Goal: Transaction & Acquisition: Purchase product/service

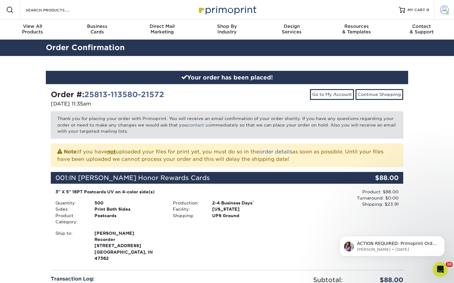
click at [440, 10] on span at bounding box center [444, 10] width 9 height 9
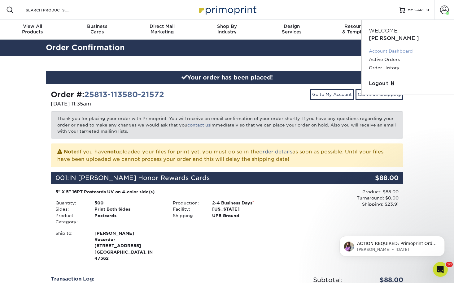
click at [390, 47] on link "Account Dashboard" at bounding box center [408, 51] width 78 height 8
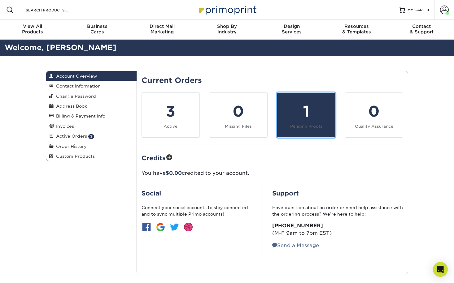
click at [309, 116] on div "1" at bounding box center [306, 111] width 50 height 22
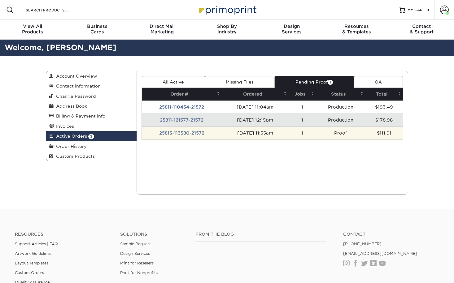
click at [288, 134] on td "[DATE] 11:35am" at bounding box center [255, 133] width 67 height 13
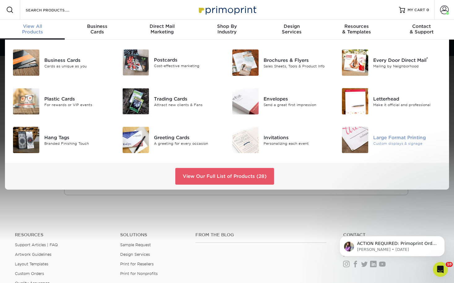
click at [352, 145] on img at bounding box center [355, 140] width 26 height 26
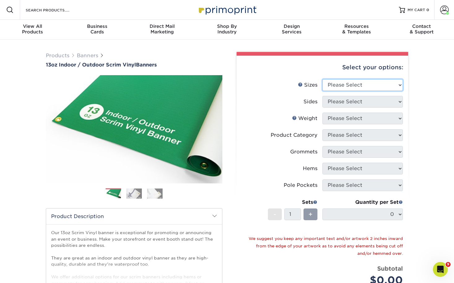
click at [356, 82] on select "Please Select 24" x 36" 24" x 48" 36" x 48" 36" x 60" 36" x 72" 36" x 96" 36" x…" at bounding box center [362, 85] width 80 height 12
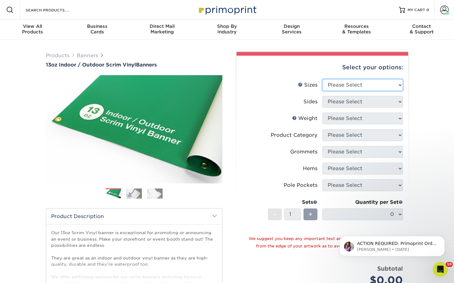
select select "36.00x48.00"
click at [322, 79] on select "Please Select 24" x 36" 24" x 48" 36" x 48" 36" x 60" 36" x 72" 36" x 96" 36" x…" at bounding box center [362, 85] width 80 height 12
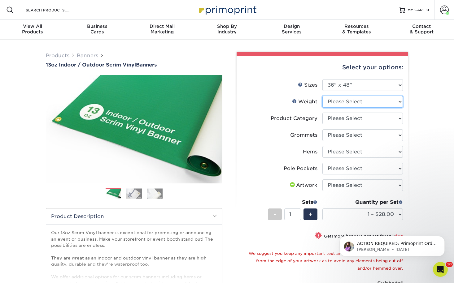
click at [343, 103] on select "Please Select 13OZ" at bounding box center [362, 102] width 80 height 12
select select "13OZ"
click at [322, 96] on select "Please Select 13OZ" at bounding box center [362, 102] width 80 height 12
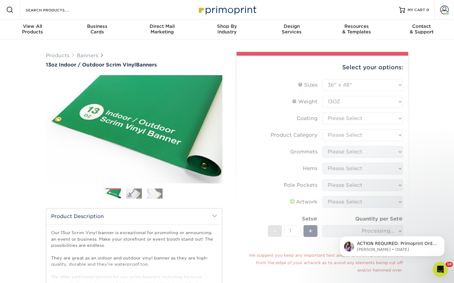
click at [351, 118] on form "Sizes Help Sizes Please Select 24" x 36" 24" x 48" 36" x 48" 36" x 60" 36" x 72…" at bounding box center [322, 198] width 162 height 238
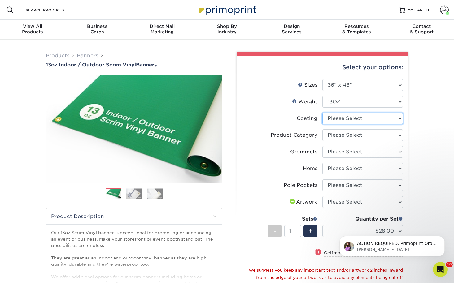
click at [352, 119] on select at bounding box center [362, 119] width 80 height 12
select select "3e7618de-abca-4bda-9f97-8b9129e913d8"
click at [322, 113] on select at bounding box center [362, 119] width 80 height 12
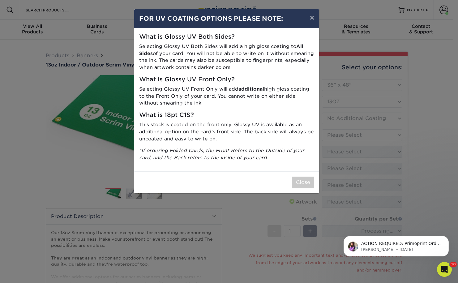
click at [355, 135] on div "× FOR UV COATING OPTIONS PLEASE NOTE: What is Glossy UV Both Sides? Selecting G…" at bounding box center [229, 141] width 458 height 283
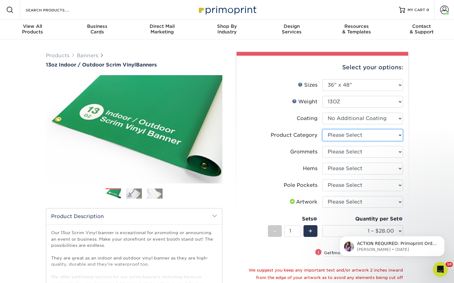
drag, startPoint x: 378, startPoint y: 136, endPoint x: 386, endPoint y: 140, distance: 9.3
click at [381, 136] on select "Please Select 13oz Scrim Vinyl Banner - Matte" at bounding box center [362, 135] width 80 height 12
select select "bb192c35-bb20-422d-b6fe-0c7f48e5aa48"
click at [322, 129] on select "Please Select 13oz Scrim Vinyl Banner - Matte" at bounding box center [362, 135] width 80 height 12
click at [385, 151] on select "Please Select No Grommets Yes, Grommet All 4 Corners Yes, Grommets Every 1 ft. …" at bounding box center [362, 152] width 80 height 12
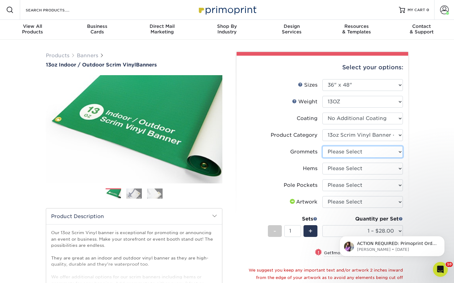
select select "ce33bba6-a87b-4293-934d-6f372bdce3e6"
click at [322, 146] on select "Please Select No Grommets Yes, Grommet All 4 Corners Yes, Grommets Every 1 ft. …" at bounding box center [362, 152] width 80 height 12
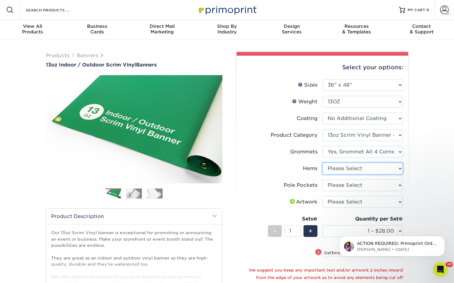
click at [385, 169] on select "Please Select No Hems/Pole Pockets Yes, Hems Top and Bottom Only Yes, Hems All …" at bounding box center [362, 169] width 80 height 12
select select "4e4ebf09-664b-4b70-8385-b564872d2e90"
click at [322, 163] on select "Please Select No Hems/Pole Pockets Yes, Hems Top and Bottom Only Yes, Hems All …" at bounding box center [362, 169] width 80 height 12
click at [384, 184] on select "Please Select No Pole Pockets 2 in. Left and Right 2 in. Top and Bottom 4 in. L…" at bounding box center [362, 186] width 80 height 12
select select "462c5fe9-21e9-49a0-afb4-1c6e8664fe13"
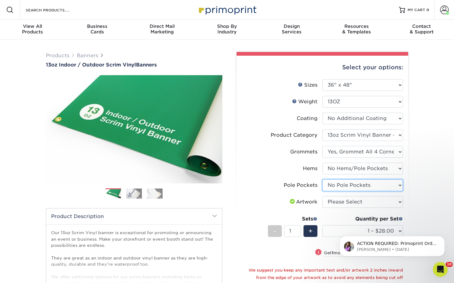
click at [322, 180] on select "Please Select No Pole Pockets 2 in. Left and Right 2 in. Top and Bottom 4 in. L…" at bounding box center [362, 186] width 80 height 12
click at [383, 198] on select "Please Select I will upload files I need a design - $50" at bounding box center [362, 202] width 80 height 12
select select "upload"
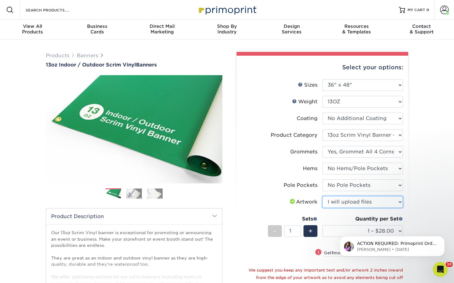
click at [322, 196] on select "Please Select I will upload files I need a design - $50" at bounding box center [362, 202] width 80 height 12
click at [378, 226] on body "ACTION REQUIRED: Primoprint Order 25811-121577-21572 Thank you for placing your…" at bounding box center [391, 245] width 119 height 38
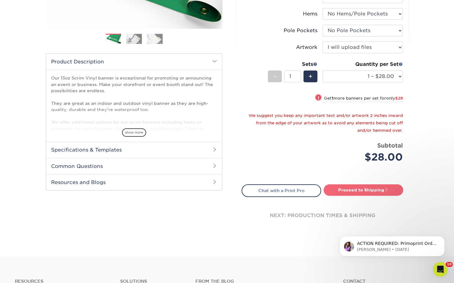
click at [378, 189] on link "Proceed to Shipping" at bounding box center [363, 189] width 80 height 11
type input "Set 1"
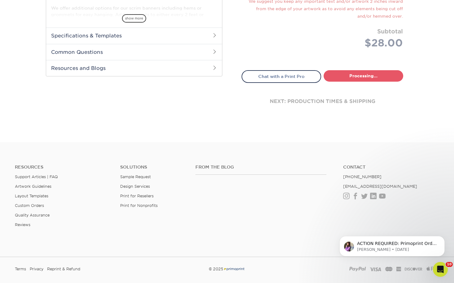
select select "d5a35755-e816-4920-aa76-5a02e201b715"
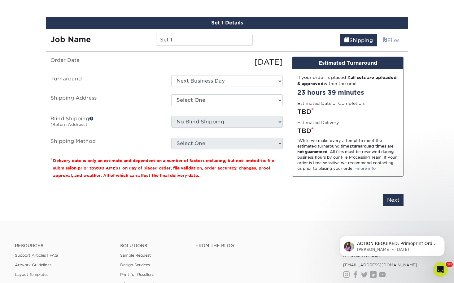
scroll to position [356, 0]
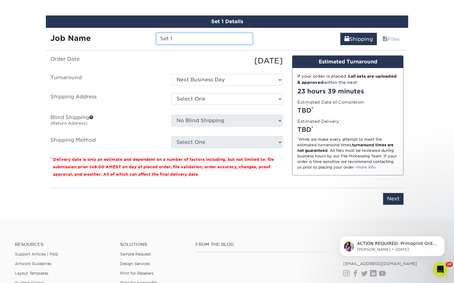
click at [217, 40] on input "Set 1" at bounding box center [204, 39] width 96 height 12
type input "IN Henry PFA/HR banner"
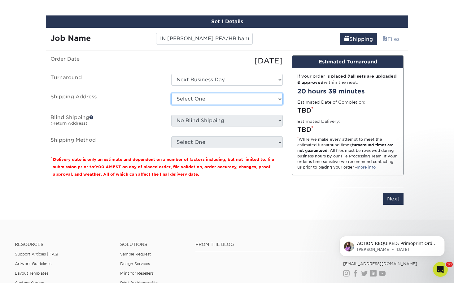
click at [240, 98] on select "Select One 1A Ryan Gunter ARCleburne ARConway ARFranklin ARMontgomery AROuachit…" at bounding box center [226, 99] width 111 height 12
select select "277853"
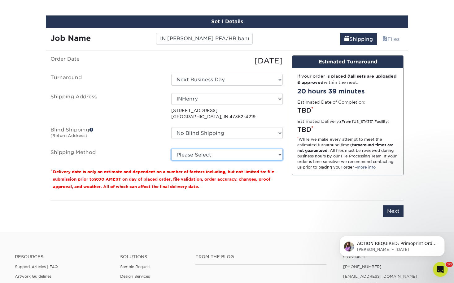
click at [249, 158] on select "Please Select Next Day Everywhere (+$11.20) Ground Shipping (+$19.08) 3 Day Shi…" at bounding box center [226, 155] width 111 height 12
select select "NEXTDAYEVERYWHERE"
click at [171, 149] on select "Please Select Next Day Everywhere (+$11.20) Ground Shipping (+$19.08) 3 Day Shi…" at bounding box center [226, 155] width 111 height 12
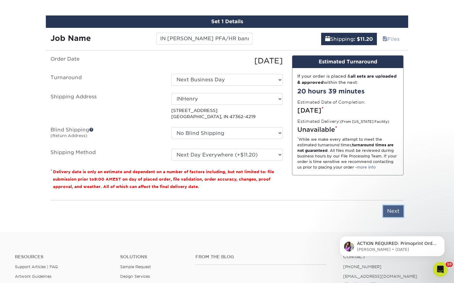
click at [397, 213] on input "Next" at bounding box center [393, 212] width 20 height 12
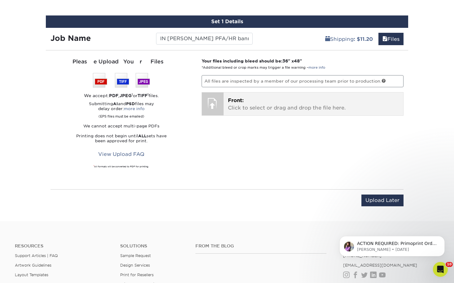
click at [250, 106] on p "Front: Click to select or drag and drop the file here." at bounding box center [313, 104] width 171 height 15
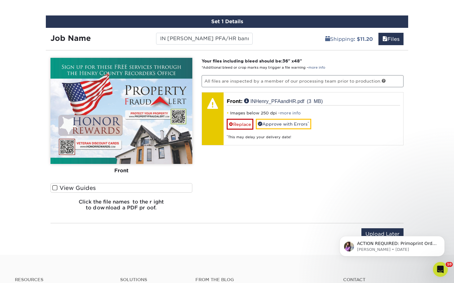
click at [56, 191] on label "View Guides" at bounding box center [121, 188] width 142 height 10
click at [0, 0] on input "View Guides" at bounding box center [0, 0] width 0 height 0
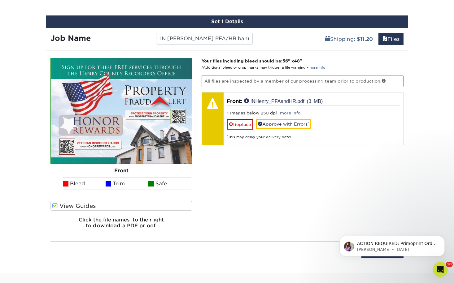
click at [54, 201] on div "Front Back Bleed Trim Safe" at bounding box center [121, 130] width 142 height 144
click at [55, 206] on span at bounding box center [54, 206] width 5 height 6
click at [0, 0] on input "View Guides" at bounding box center [0, 0] width 0 height 0
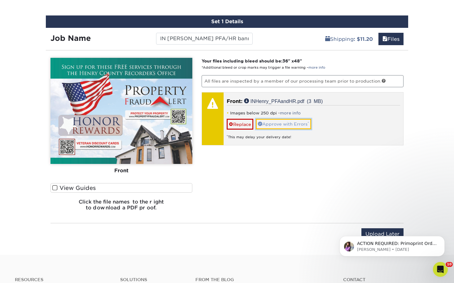
click at [296, 122] on link "Approve with Errors *" at bounding box center [283, 124] width 55 height 11
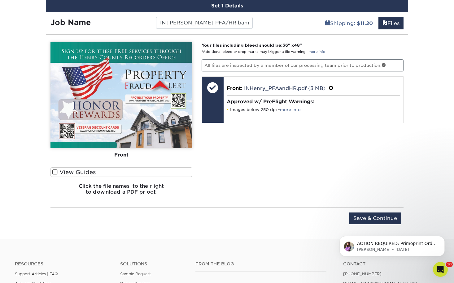
scroll to position [387, 0]
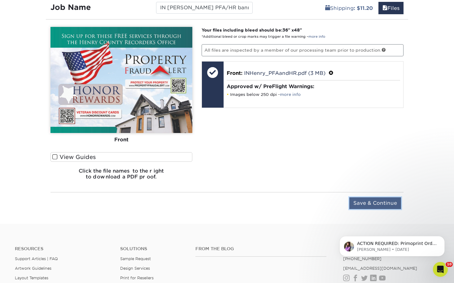
click at [360, 201] on input "Save & Continue" at bounding box center [375, 203] width 52 height 12
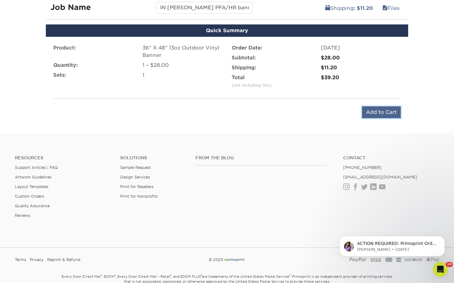
click at [372, 110] on input "Add to Cart" at bounding box center [381, 112] width 39 height 12
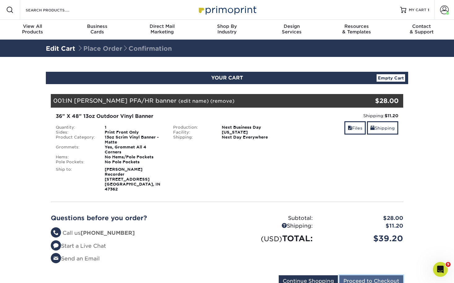
click at [372, 275] on input "Proceed to Checkout" at bounding box center [371, 281] width 64 height 12
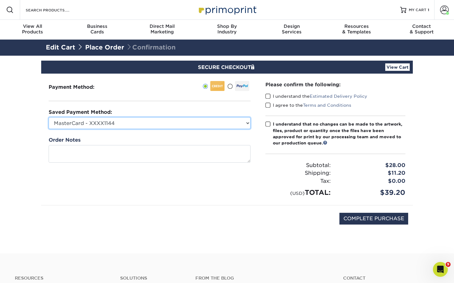
click at [228, 121] on select "MasterCard - XXXX1144 Visa - XXXX9276 MasterCard - XXXX0651 MasterCard - XXXX77…" at bounding box center [150, 123] width 202 height 12
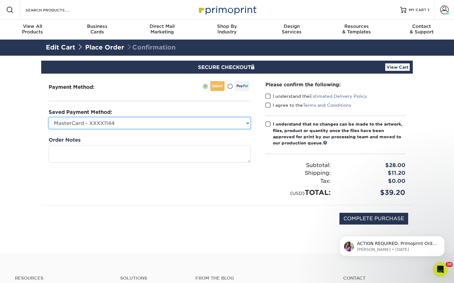
select select "70136"
click at [49, 117] on select "MasterCard - XXXX1144 Visa - XXXX9276 MasterCard - XXXX0651 MasterCard - XXXX77…" at bounding box center [150, 123] width 202 height 12
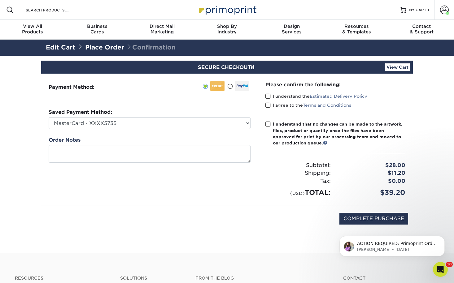
click at [269, 96] on span at bounding box center [267, 96] width 5 height 6
click at [0, 0] on input "I understand the Estimated Delivery Policy" at bounding box center [0, 0] width 0 height 0
click at [266, 106] on span at bounding box center [267, 105] width 5 height 6
click at [0, 0] on input "I agree to the Terms and Conditions" at bounding box center [0, 0] width 0 height 0
click at [268, 127] on span at bounding box center [267, 124] width 5 height 6
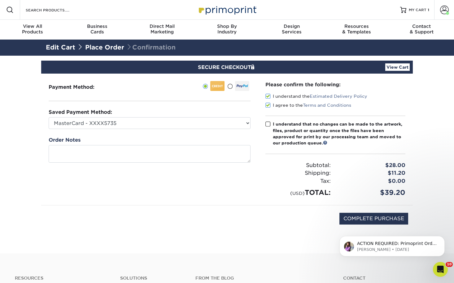
click at [0, 0] on input "I understand that no changes can be made to the artwork, files, product or quan…" at bounding box center [0, 0] width 0 height 0
click at [371, 219] on div "ACTION REQUIRED: Primoprint Order 25811-121577-21572 Thank you for placing your…" at bounding box center [392, 217] width 114 height 77
click at [272, 193] on div "(USD) TOTAL:" at bounding box center [298, 193] width 75 height 10
click at [358, 216] on input "COMPLETE PURCHASE" at bounding box center [373, 219] width 69 height 12
type input "PROCESSING, PLEASE WAIT..."
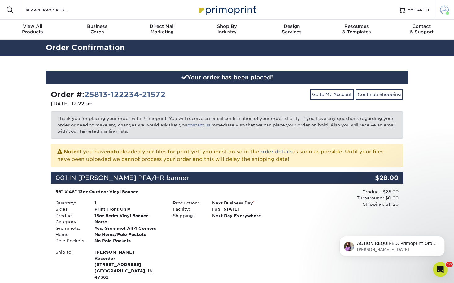
click at [444, 11] on span at bounding box center [444, 10] width 9 height 9
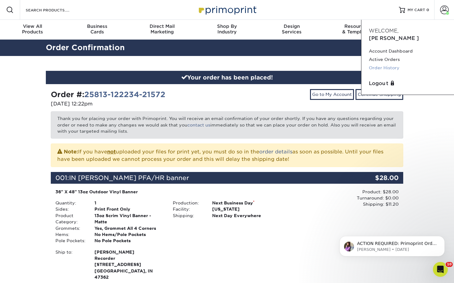
click at [390, 64] on link "Order History" at bounding box center [408, 68] width 78 height 8
click at [389, 55] on link "Active Orders" at bounding box center [408, 59] width 78 height 8
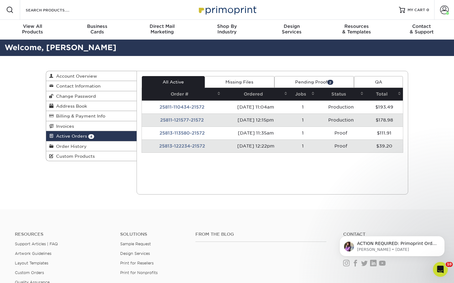
click at [314, 83] on link "Pending Proof 2" at bounding box center [314, 82] width 80 height 12
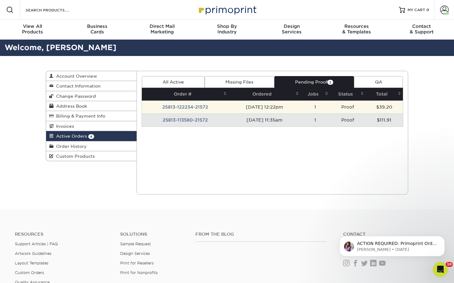
click at [254, 106] on td "[DATE] 12:22pm" at bounding box center [264, 107] width 72 height 13
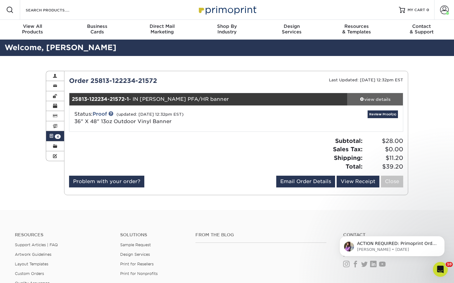
click at [379, 100] on div "view details" at bounding box center [375, 99] width 56 height 6
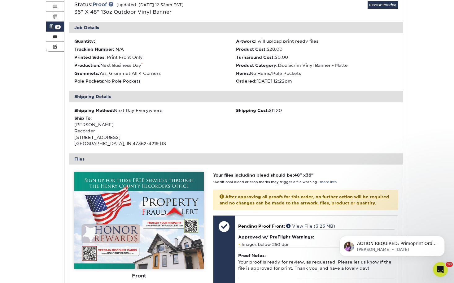
scroll to position [186, 0]
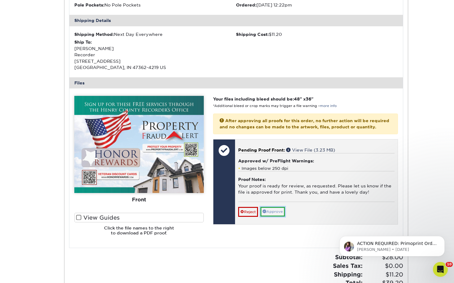
click at [278, 217] on link "Approve" at bounding box center [272, 212] width 24 height 10
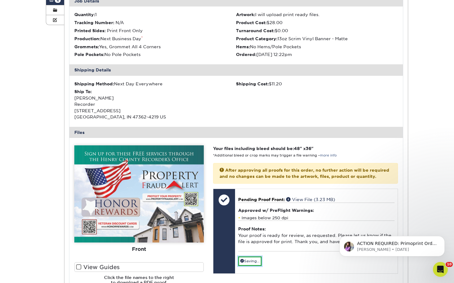
scroll to position [93, 0]
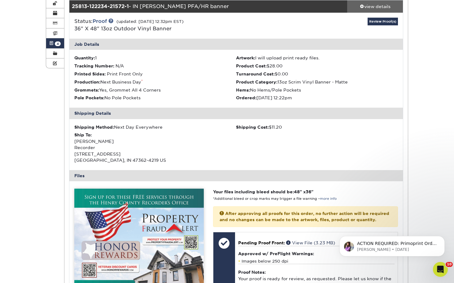
click at [376, 7] on div "view details" at bounding box center [375, 6] width 56 height 6
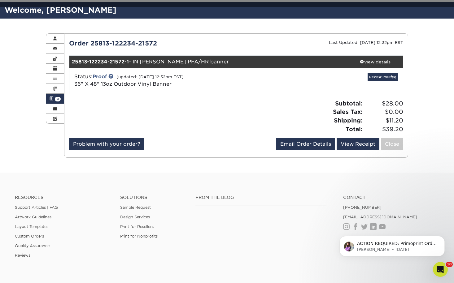
scroll to position [31, 0]
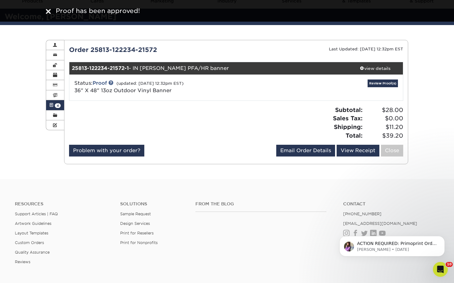
click at [46, 106] on link "Active Orders 4" at bounding box center [55, 105] width 18 height 10
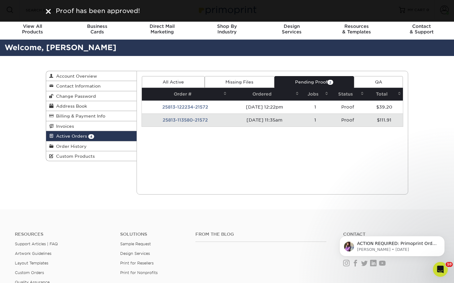
click at [322, 123] on td "1" at bounding box center [315, 120] width 29 height 13
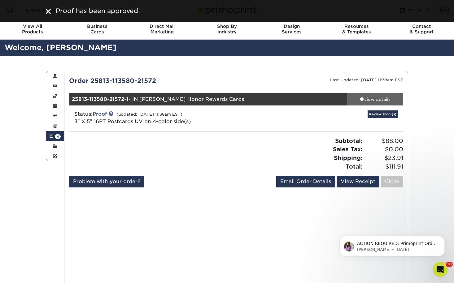
click at [380, 97] on div "view details" at bounding box center [375, 99] width 56 height 6
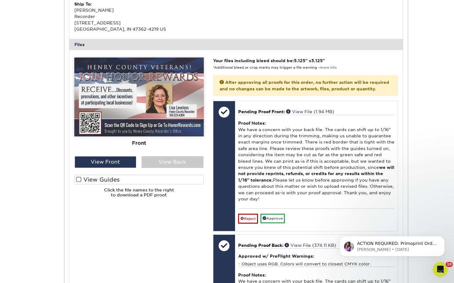
scroll to position [217, 0]
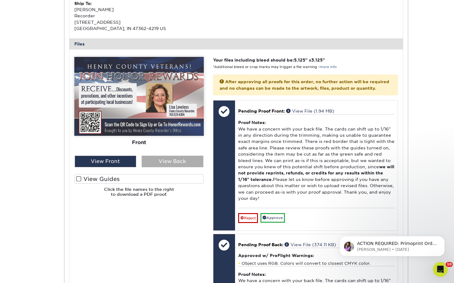
click at [171, 157] on div "View Back" at bounding box center [172, 162] width 62 height 12
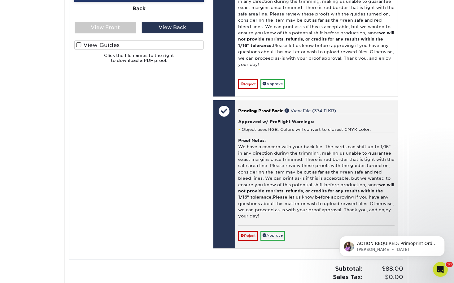
scroll to position [279, 0]
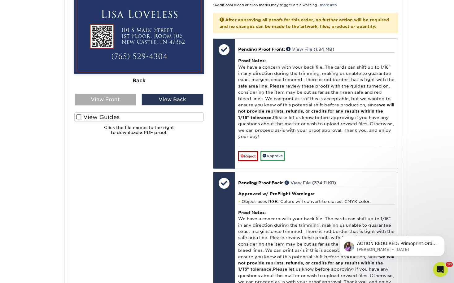
click at [120, 98] on div "View Front" at bounding box center [106, 100] width 62 height 12
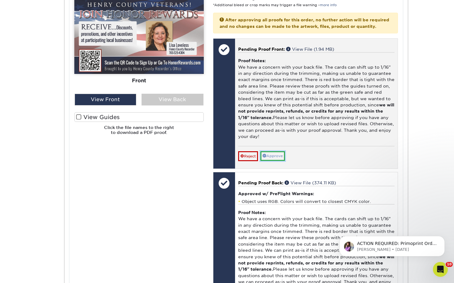
click at [275, 161] on link "Approve" at bounding box center [272, 156] width 24 height 10
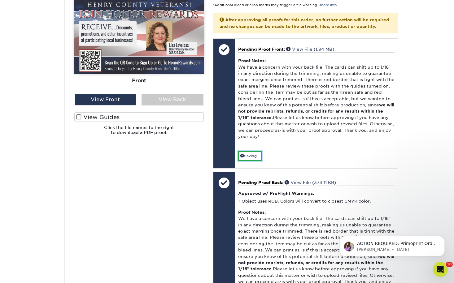
scroll to position [371, 0]
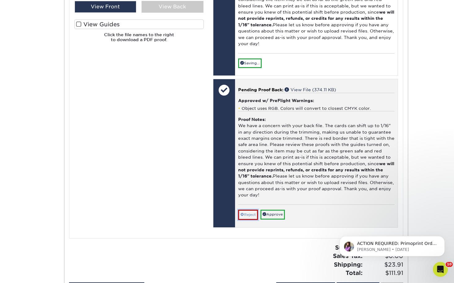
click at [244, 217] on link "Reject" at bounding box center [248, 215] width 20 height 10
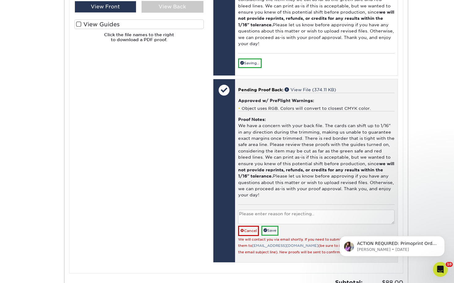
click at [249, 218] on textarea at bounding box center [316, 217] width 156 height 15
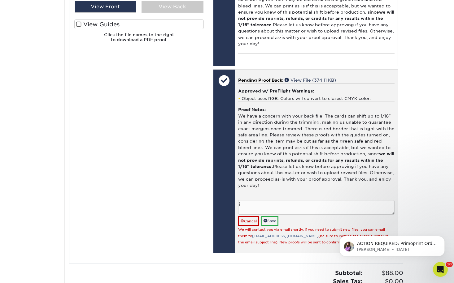
type textarea "i"
type textarea "I will email updated artwork for the back- thanks!"
click at [278, 226] on link "Save" at bounding box center [269, 221] width 17 height 10
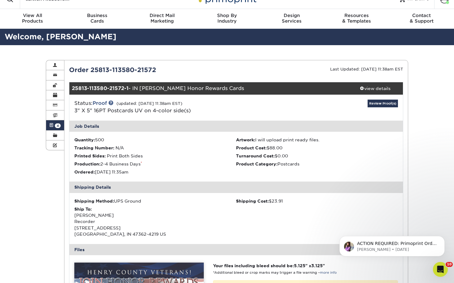
scroll to position [0, 0]
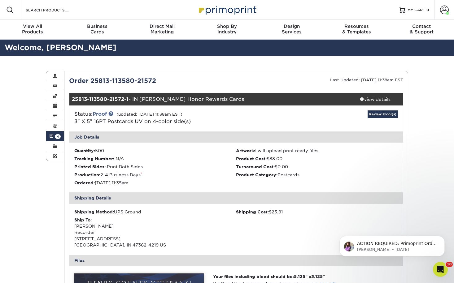
click at [59, 134] on link "Active Orders 4" at bounding box center [55, 136] width 18 height 10
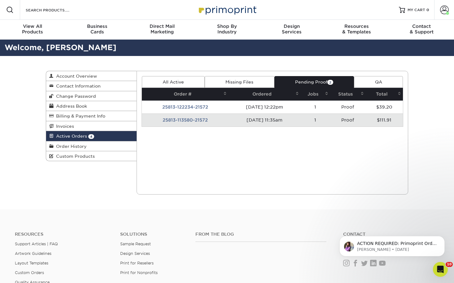
click at [326, 84] on link "Pending Proof 2" at bounding box center [314, 82] width 80 height 12
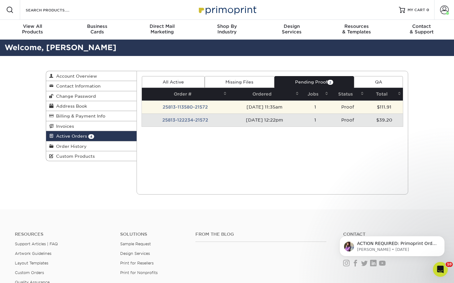
click at [320, 106] on td "1" at bounding box center [315, 107] width 29 height 13
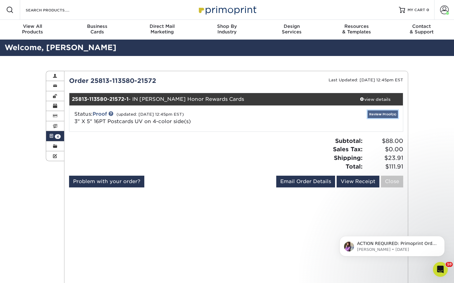
click at [373, 115] on div "Attention: This order is currently being worked on by our processing team! Modi…" at bounding box center [236, 133] width 334 height 114
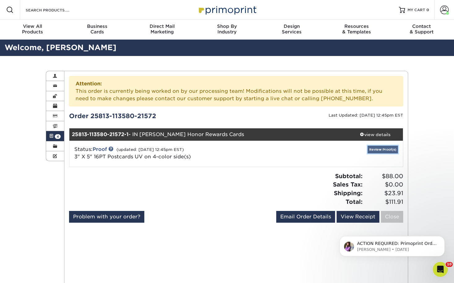
click at [370, 146] on link "Review Proof(s)" at bounding box center [382, 150] width 30 height 8
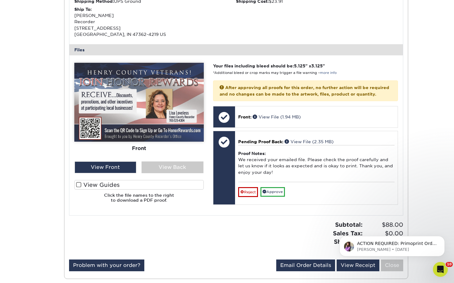
scroll to position [279, 0]
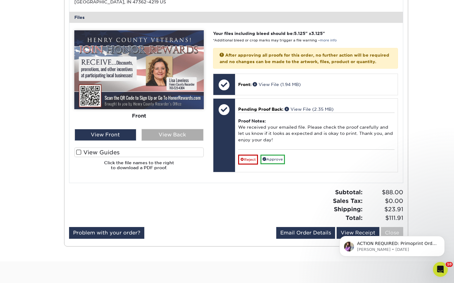
click at [164, 133] on div "View Back" at bounding box center [172, 135] width 62 height 12
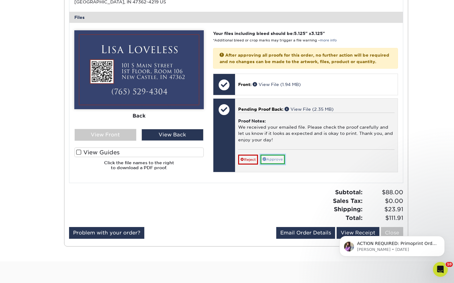
click at [281, 164] on link "Approve" at bounding box center [272, 160] width 24 height 10
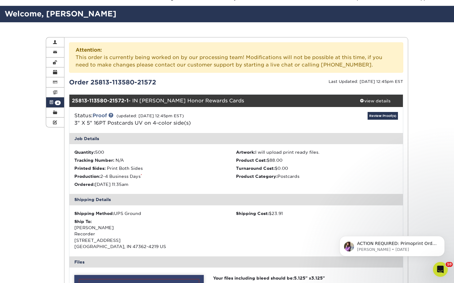
scroll to position [0, 0]
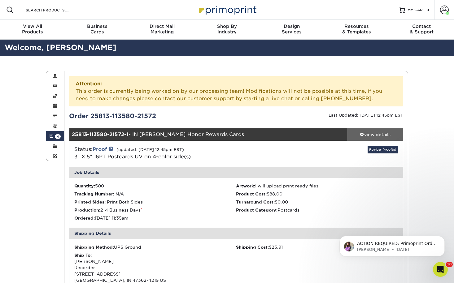
click at [368, 137] on div "view details" at bounding box center [375, 135] width 56 height 6
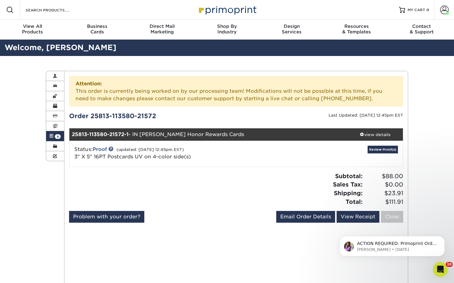
click at [54, 140] on link "Active Orders 4" at bounding box center [55, 136] width 18 height 10
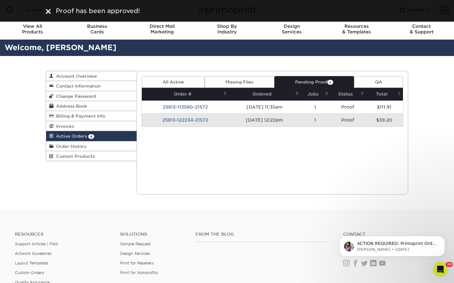
click at [348, 116] on td "Proof" at bounding box center [348, 120] width 36 height 13
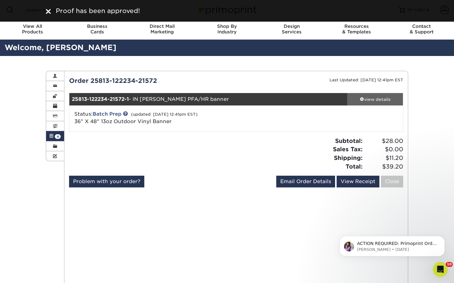
click at [370, 105] on link "view details" at bounding box center [375, 99] width 56 height 12
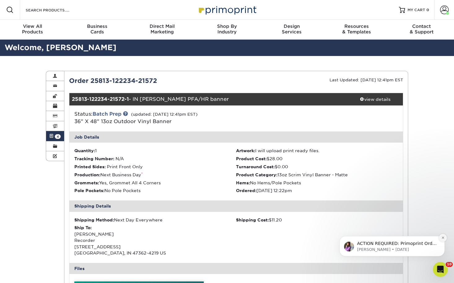
click at [443, 235] on button "Dismiss notification" at bounding box center [443, 238] width 8 height 8
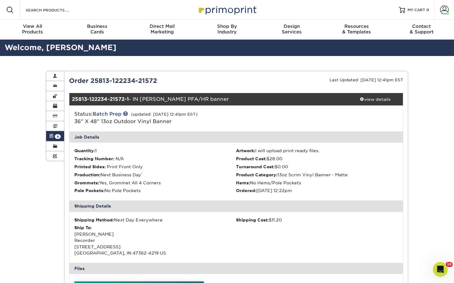
click at [58, 134] on span "4" at bounding box center [58, 136] width 6 height 5
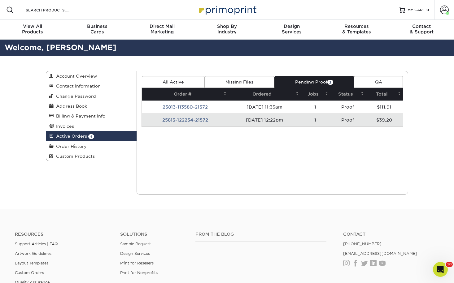
click at [179, 84] on link "All Active" at bounding box center [173, 82] width 63 height 12
